Goal: Information Seeking & Learning: Learn about a topic

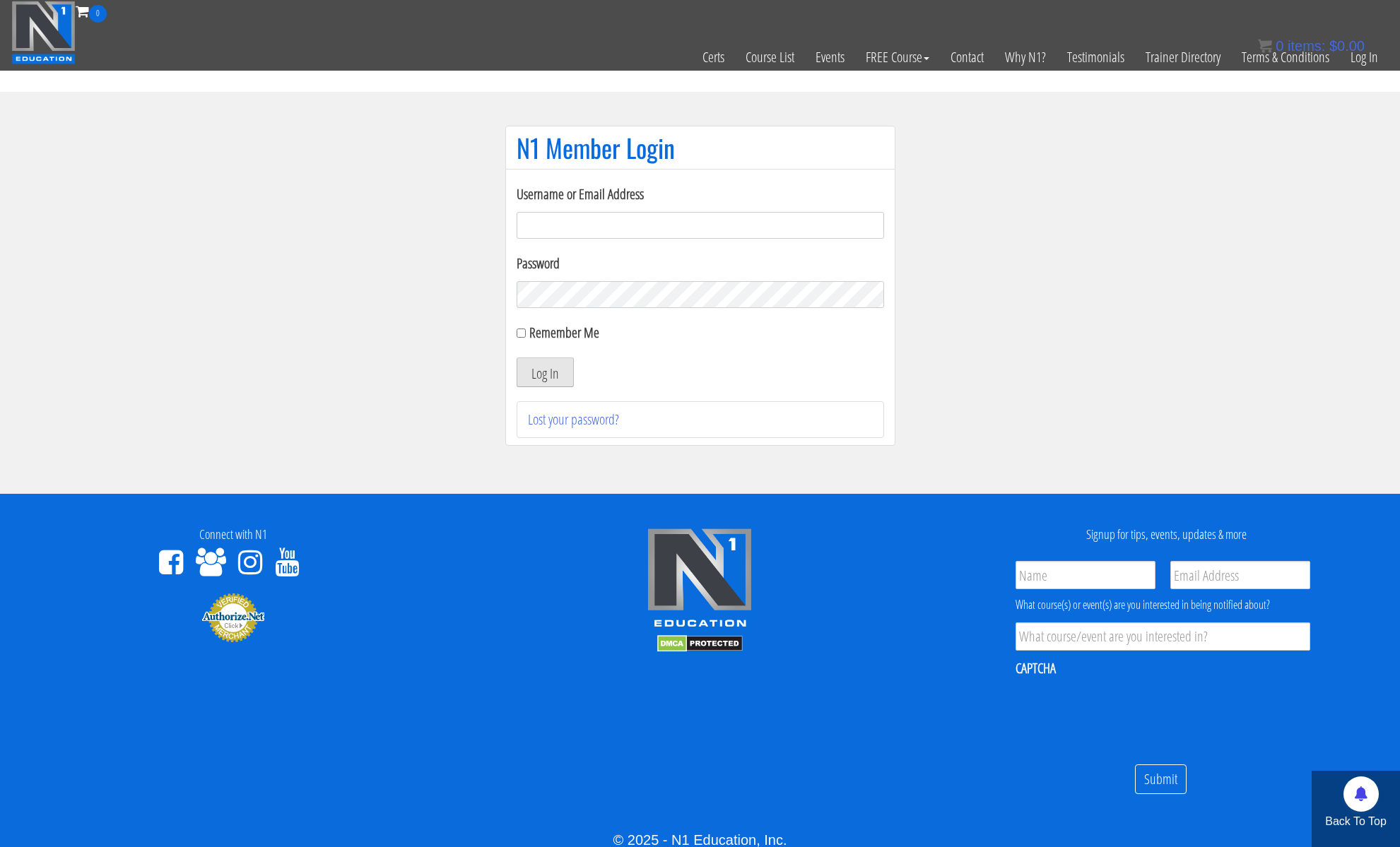
type input "kortney.riedy-2815"
click at [538, 378] on button "Log In" at bounding box center [546, 371] width 57 height 30
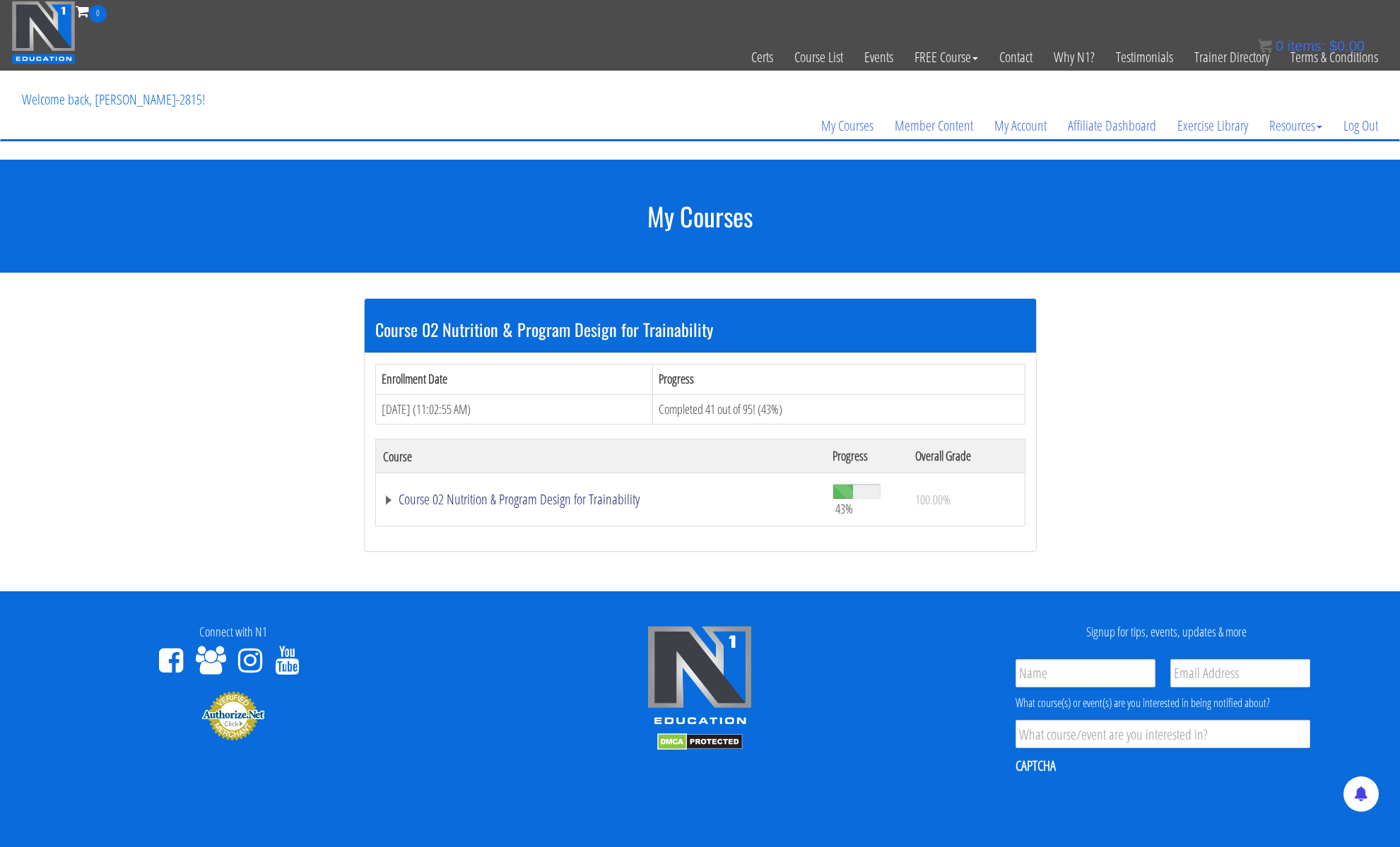
click at [542, 499] on link "Course 02 Nutrition & Program Design for Trainability" at bounding box center [601, 500] width 436 height 14
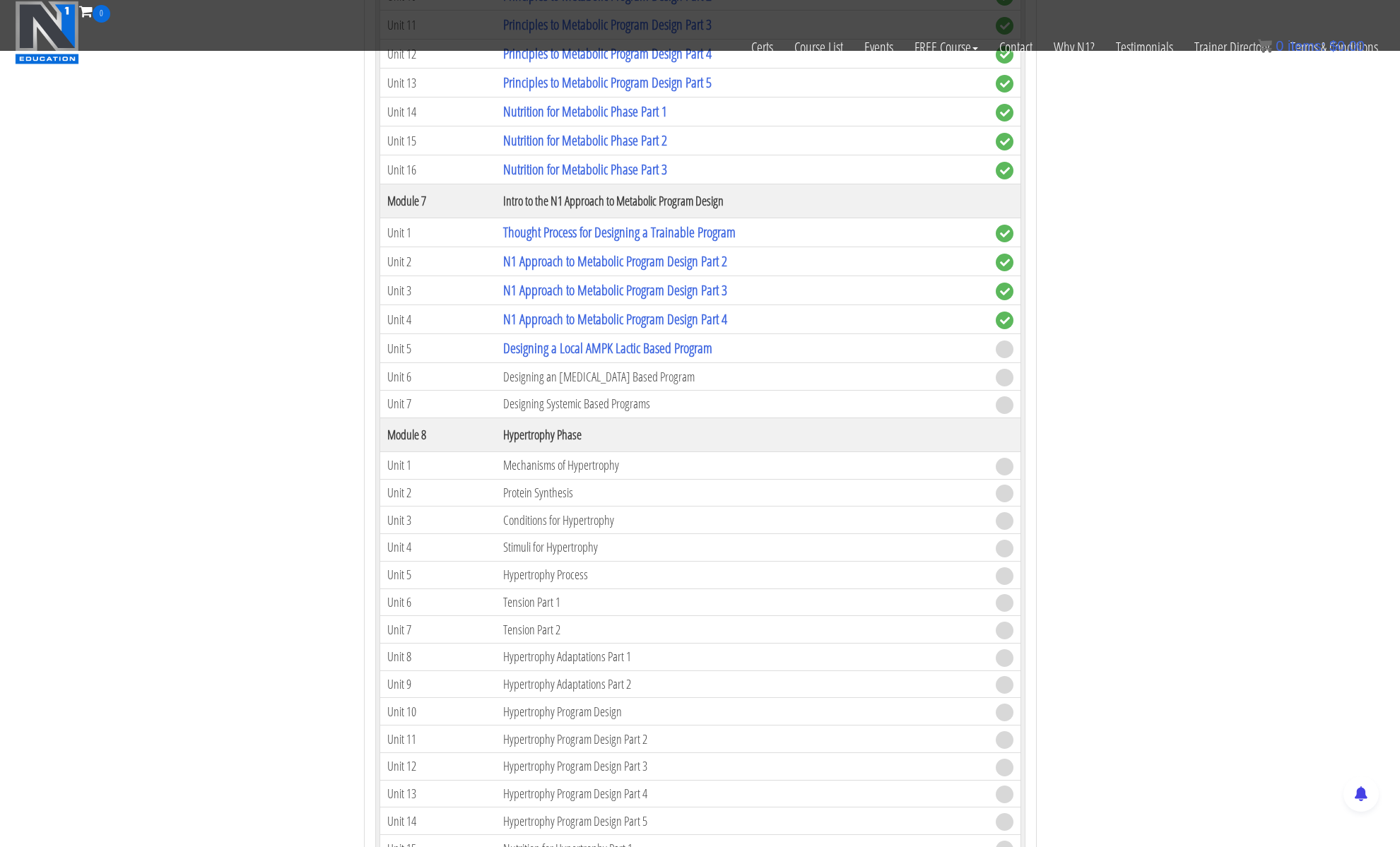
scroll to position [1532, 0]
click at [638, 347] on link "Designing a Local AMPK Lactic Based Program" at bounding box center [608, 349] width 209 height 19
